Goal: Information Seeking & Learning: Learn about a topic

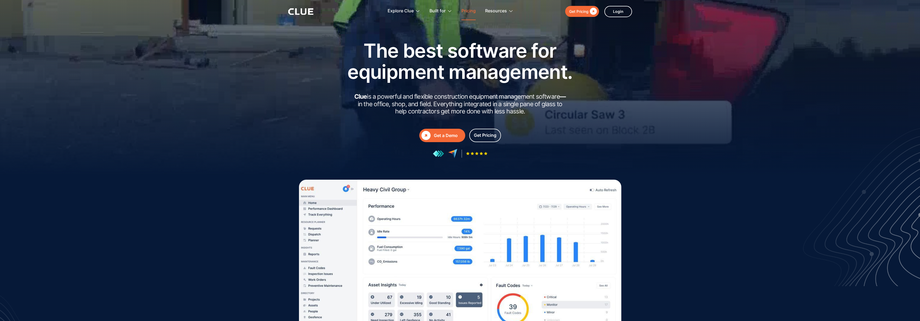
click at [472, 10] on link "Pricing" at bounding box center [468, 11] width 14 height 17
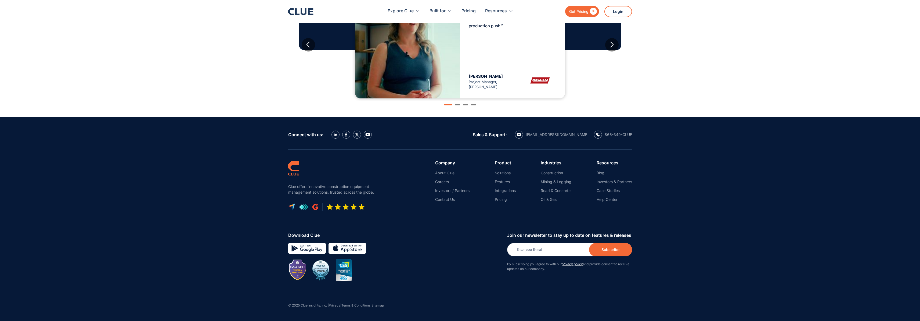
scroll to position [558, 0]
click at [448, 174] on link "About Clue" at bounding box center [452, 172] width 34 height 5
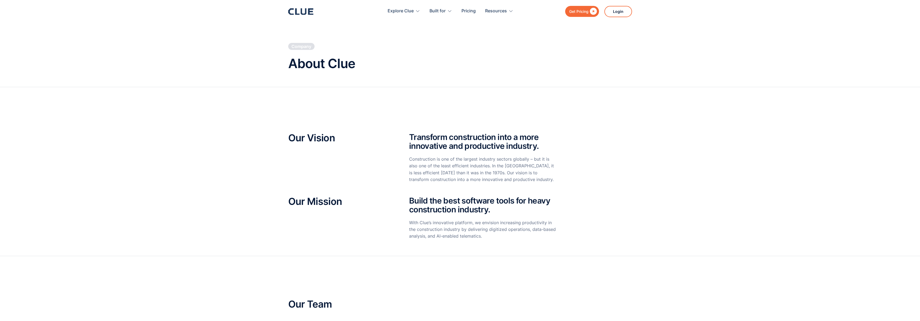
click at [296, 12] on icon at bounding box center [297, 11] width 4 height 6
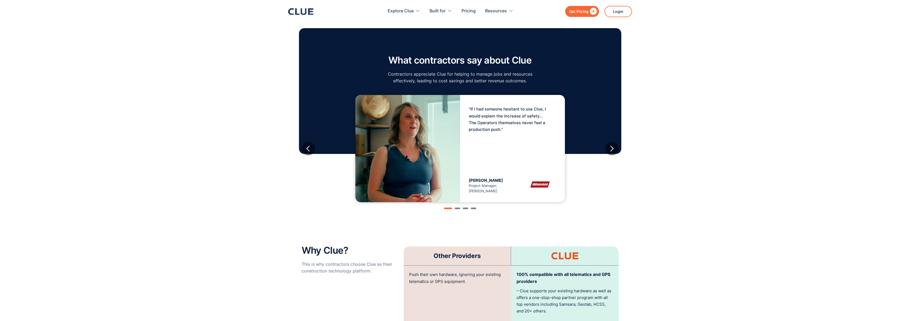
scroll to position [824, 0]
